Goal: Information Seeking & Learning: Learn about a topic

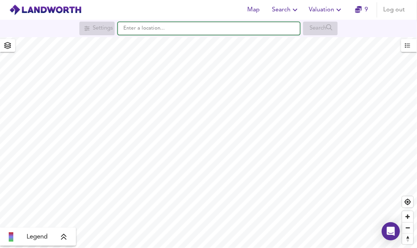
click at [186, 27] on input "text" at bounding box center [209, 28] width 182 height 13
paste input "[STREET_ADDRESS]"
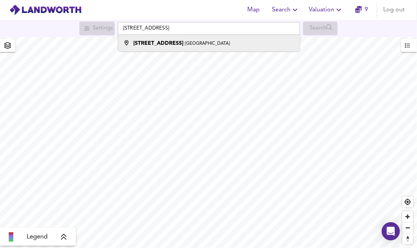
click at [199, 42] on small "[GEOGRAPHIC_DATA]" at bounding box center [207, 43] width 45 height 5
type input "[STREET_ADDRESS]"
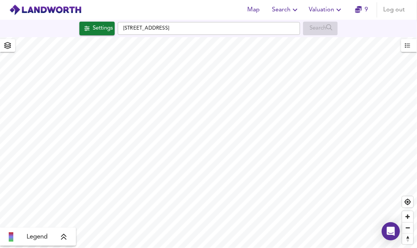
checkbox input "false"
checkbox input "true"
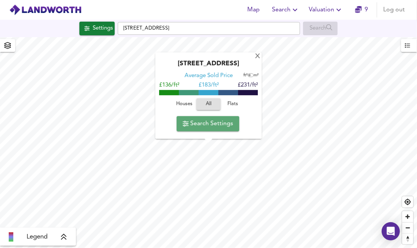
click at [218, 126] on span "Search Settings" at bounding box center [208, 123] width 50 height 11
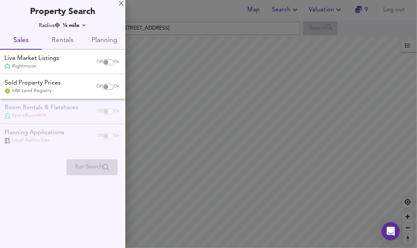
click at [53, 66] on div "Rightmove" at bounding box center [32, 66] width 55 height 7
checkbox input "true"
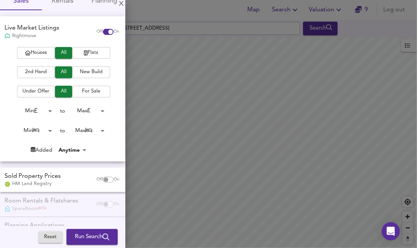
scroll to position [63, 0]
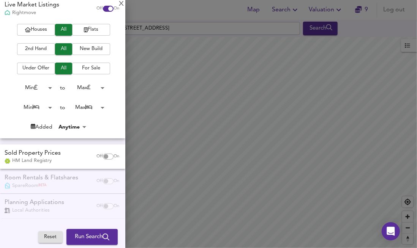
click at [94, 235] on span "Run Search" at bounding box center [92, 237] width 35 height 10
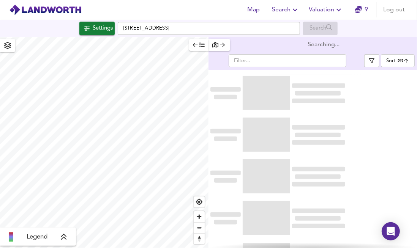
type input "bestdeal"
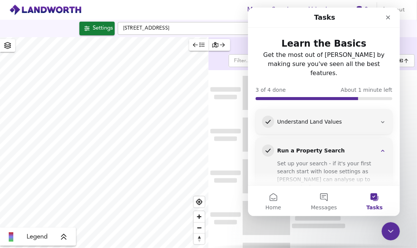
scroll to position [22, 0]
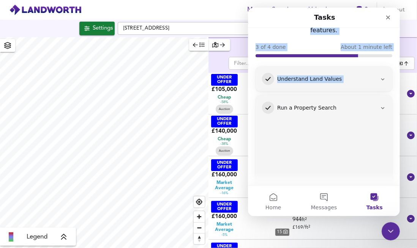
drag, startPoint x: 359, startPoint y: 17, endPoint x: 394, endPoint y: 68, distance: 61.4
click at [395, 61] on div "Tasks Learn the Basics Get the most out of Landworth by making sure you've seen…" at bounding box center [323, 97] width 152 height 178
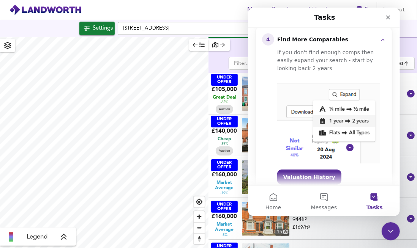
scroll to position [197, 0]
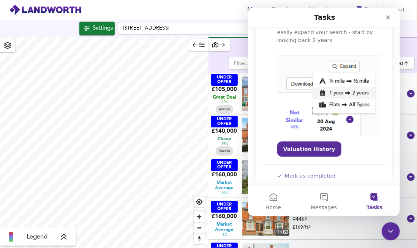
drag, startPoint x: 397, startPoint y: 117, endPoint x: 656, endPoint y: 172, distance: 264.4
click at [385, 20] on icon "Close" at bounding box center [387, 17] width 6 height 6
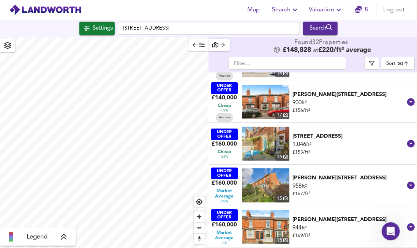
scroll to position [127, 0]
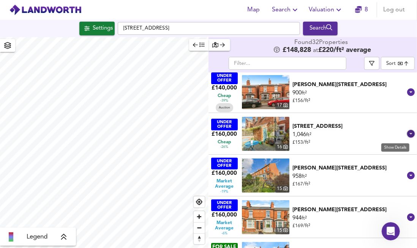
drag, startPoint x: 316, startPoint y: 129, endPoint x: 410, endPoint y: 135, distance: 94.0
click at [410, 135] on icon at bounding box center [411, 134] width 8 height 8
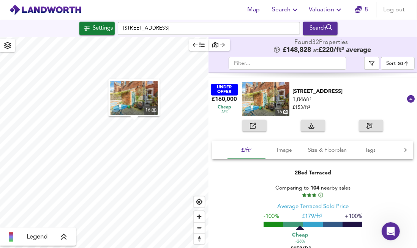
scroll to position [146, 0]
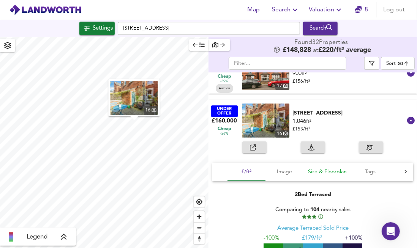
click at [317, 176] on button "Size & Floorplan" at bounding box center [327, 172] width 48 height 18
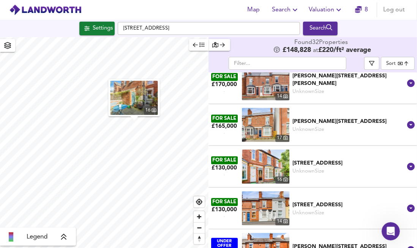
scroll to position [881, 0]
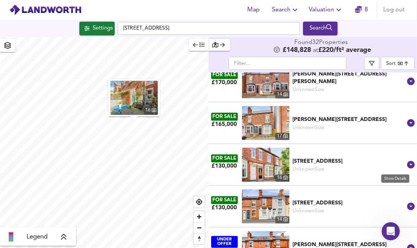
click at [407, 163] on icon at bounding box center [411, 165] width 8 height 8
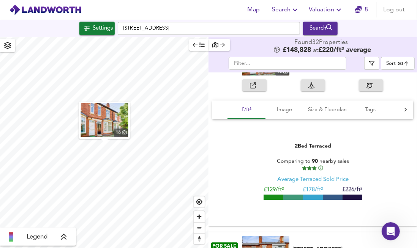
scroll to position [973, 0]
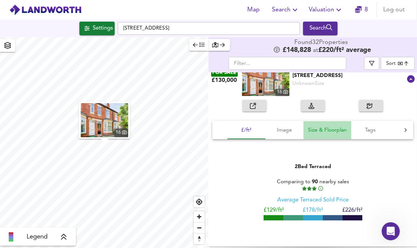
click at [321, 132] on span "Size & Floorplan" at bounding box center [327, 130] width 39 height 9
